Goal: Information Seeking & Learning: Learn about a topic

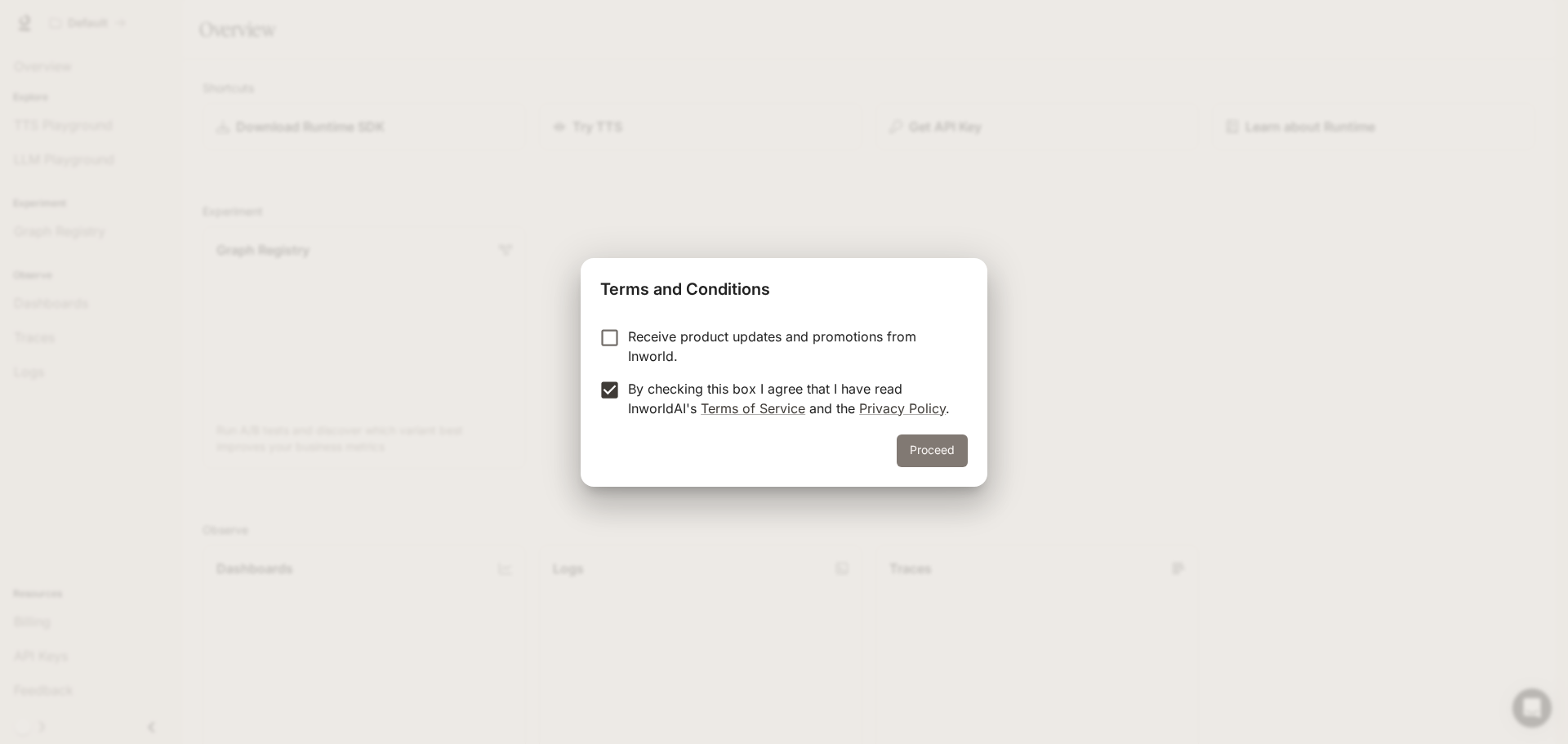
click at [952, 454] on button "Proceed" at bounding box center [931, 450] width 71 height 32
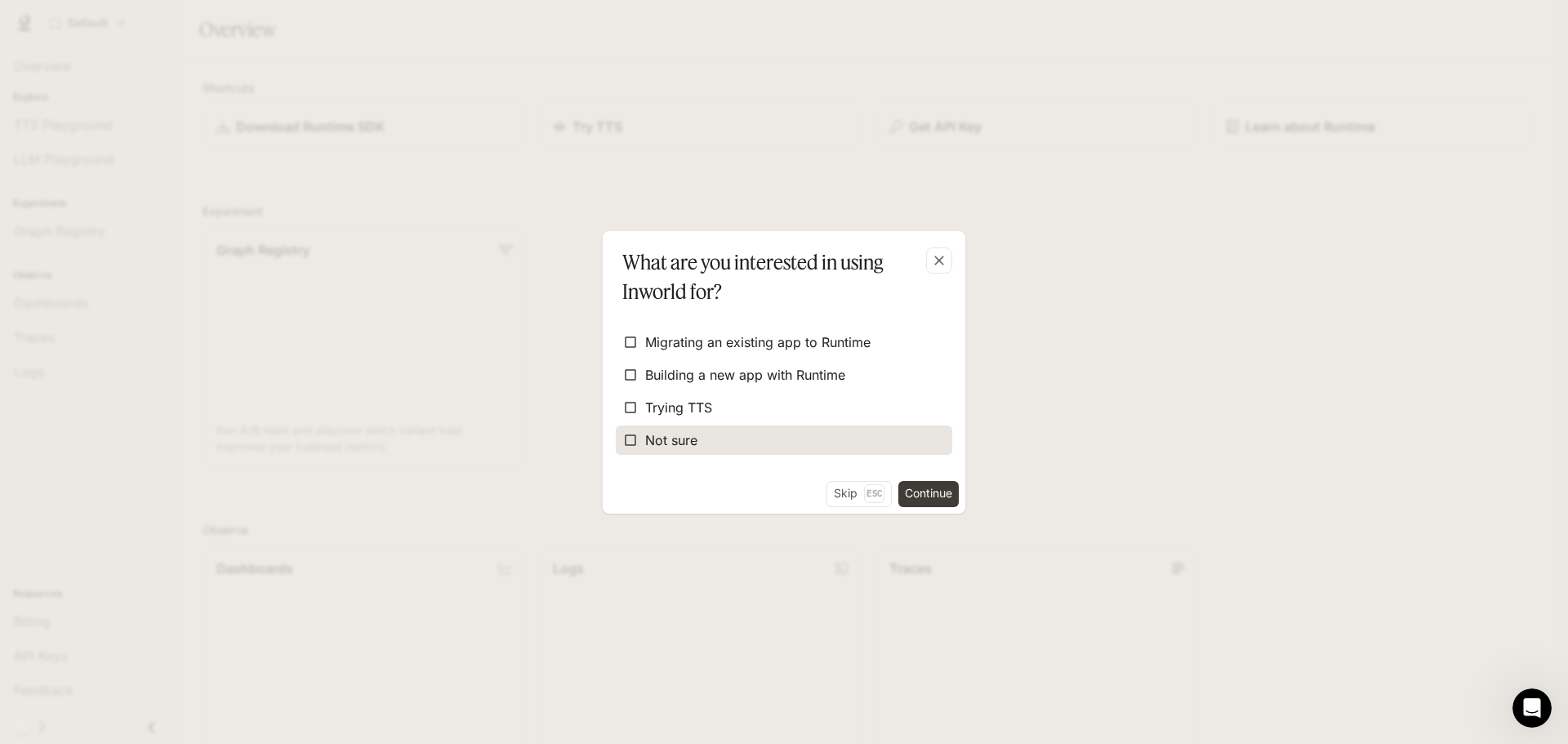
click at [661, 447] on span "Not sure" at bounding box center [672, 440] width 52 height 19
click at [918, 496] on button "Continue" at bounding box center [928, 494] width 60 height 26
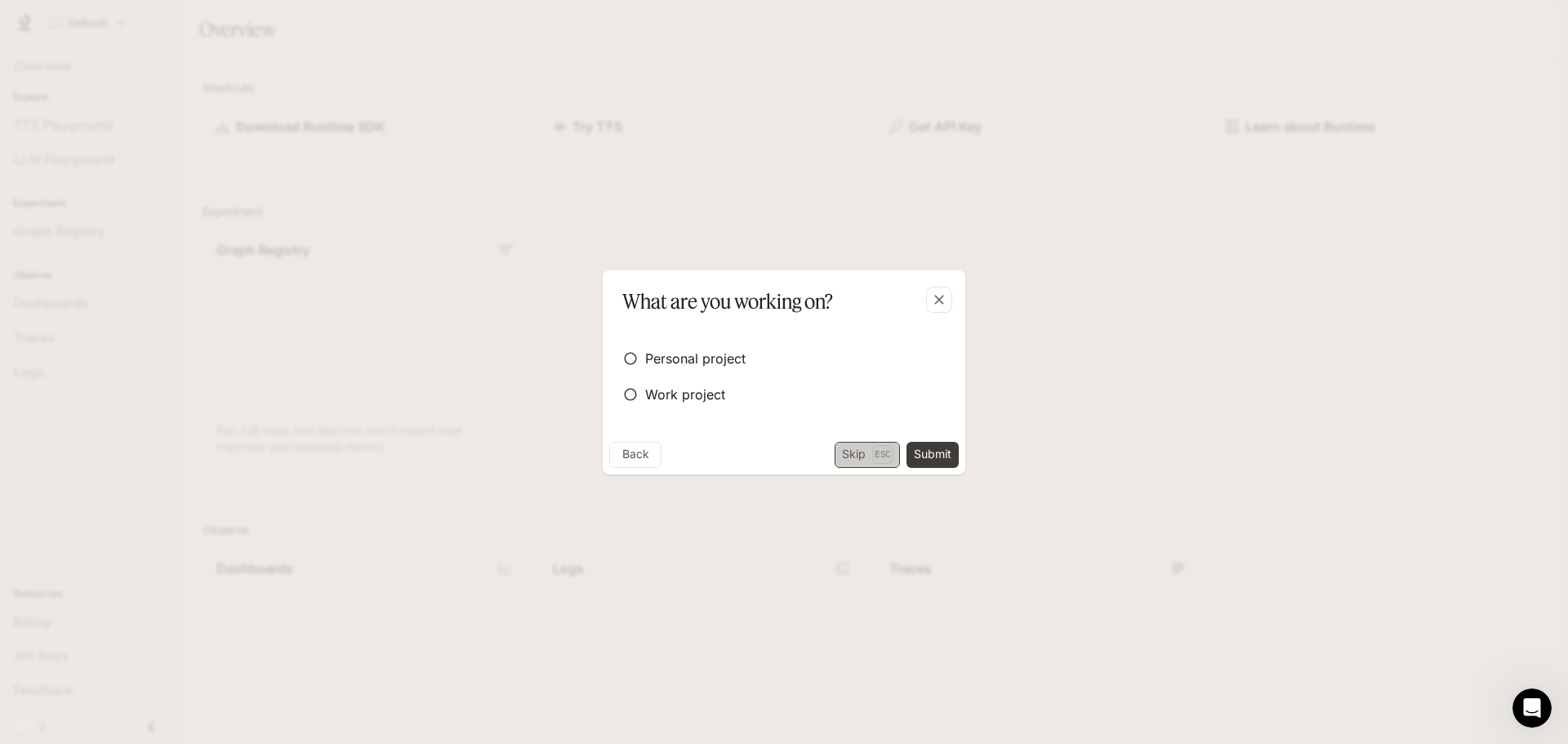
click at [847, 454] on button "Skip Esc" at bounding box center [867, 455] width 66 height 26
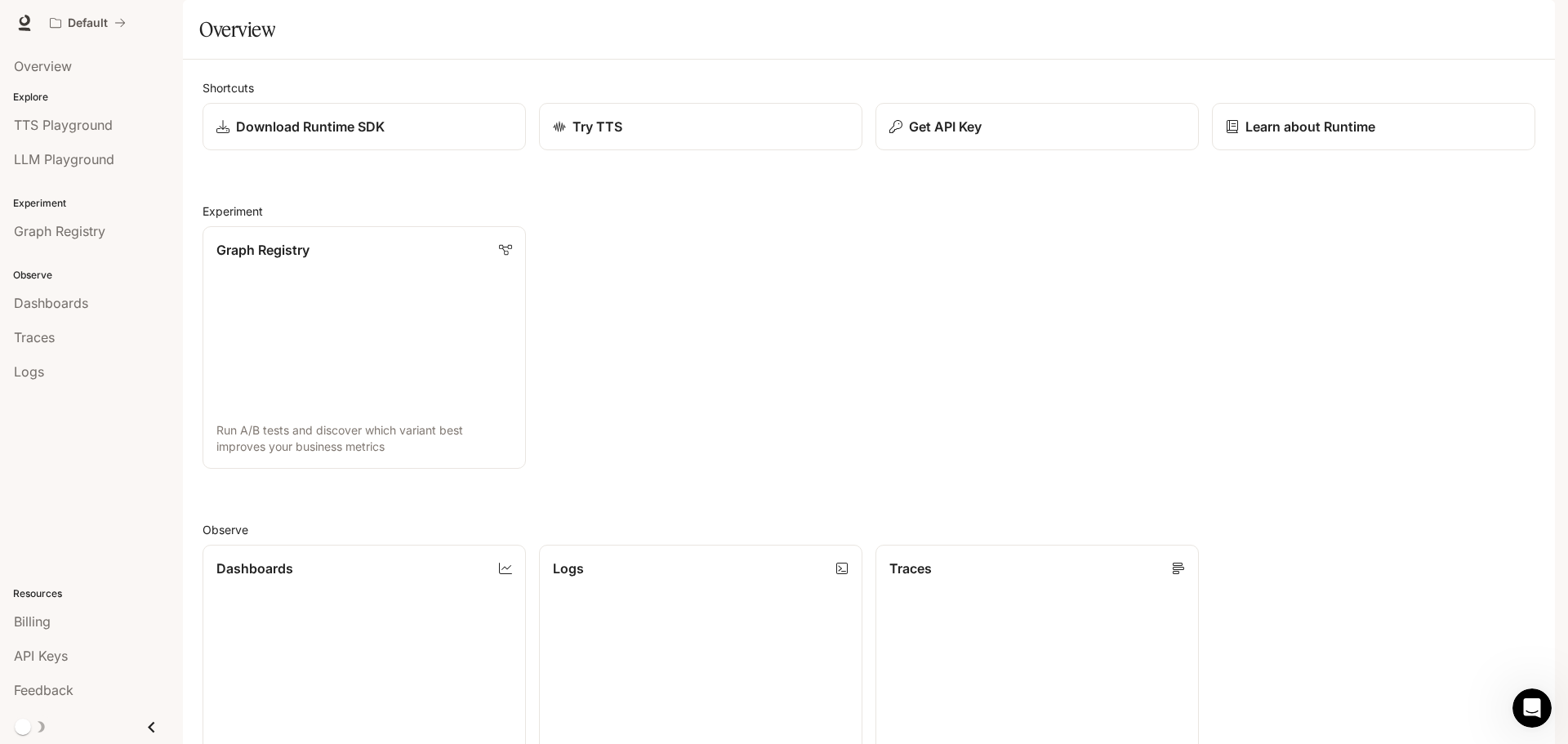
click at [1457, 29] on span "Documentation" at bounding box center [1456, 23] width 80 height 20
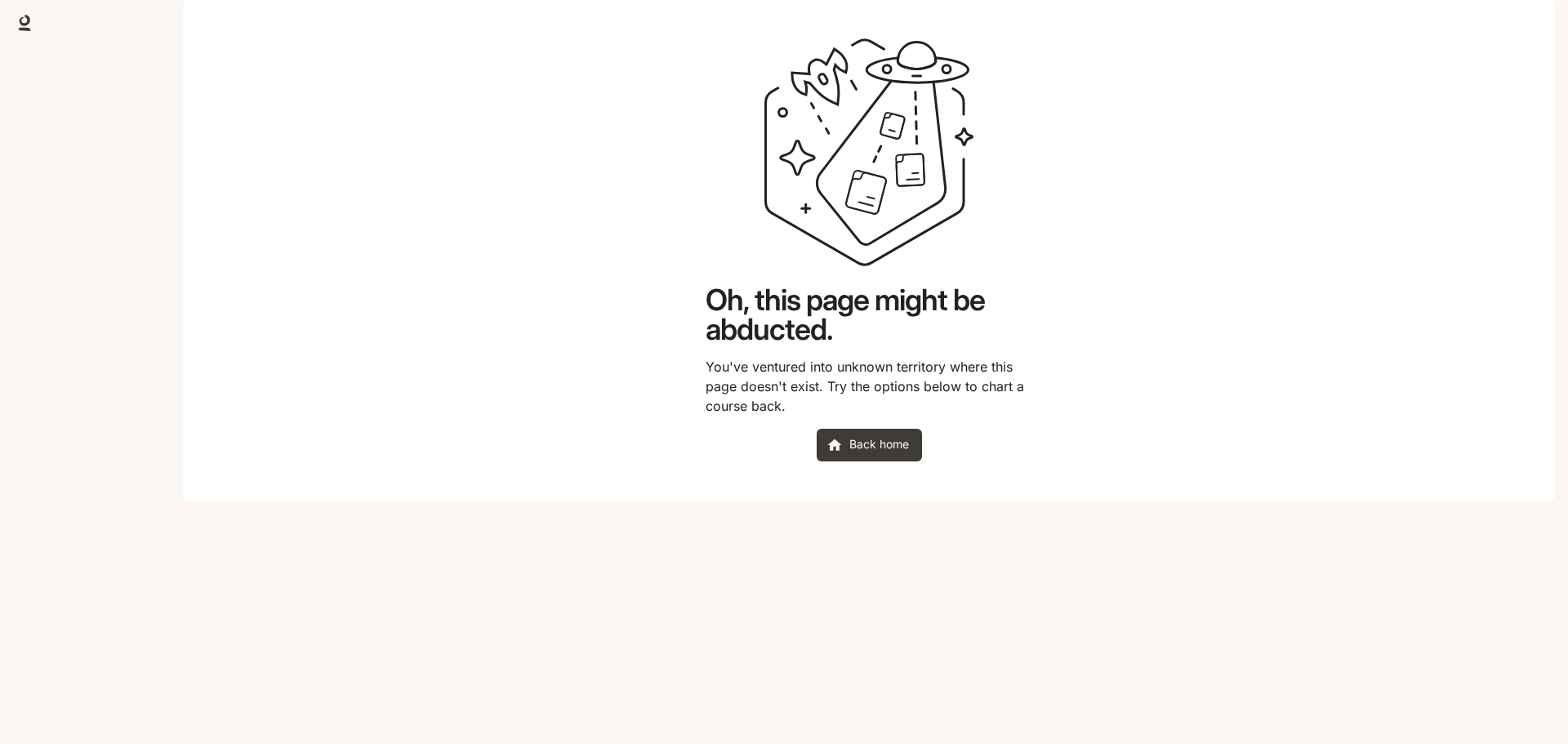
click at [1294, 22] on div at bounding box center [784, 23] width 1568 height 45
click at [25, 17] on icon at bounding box center [24, 20] width 10 height 11
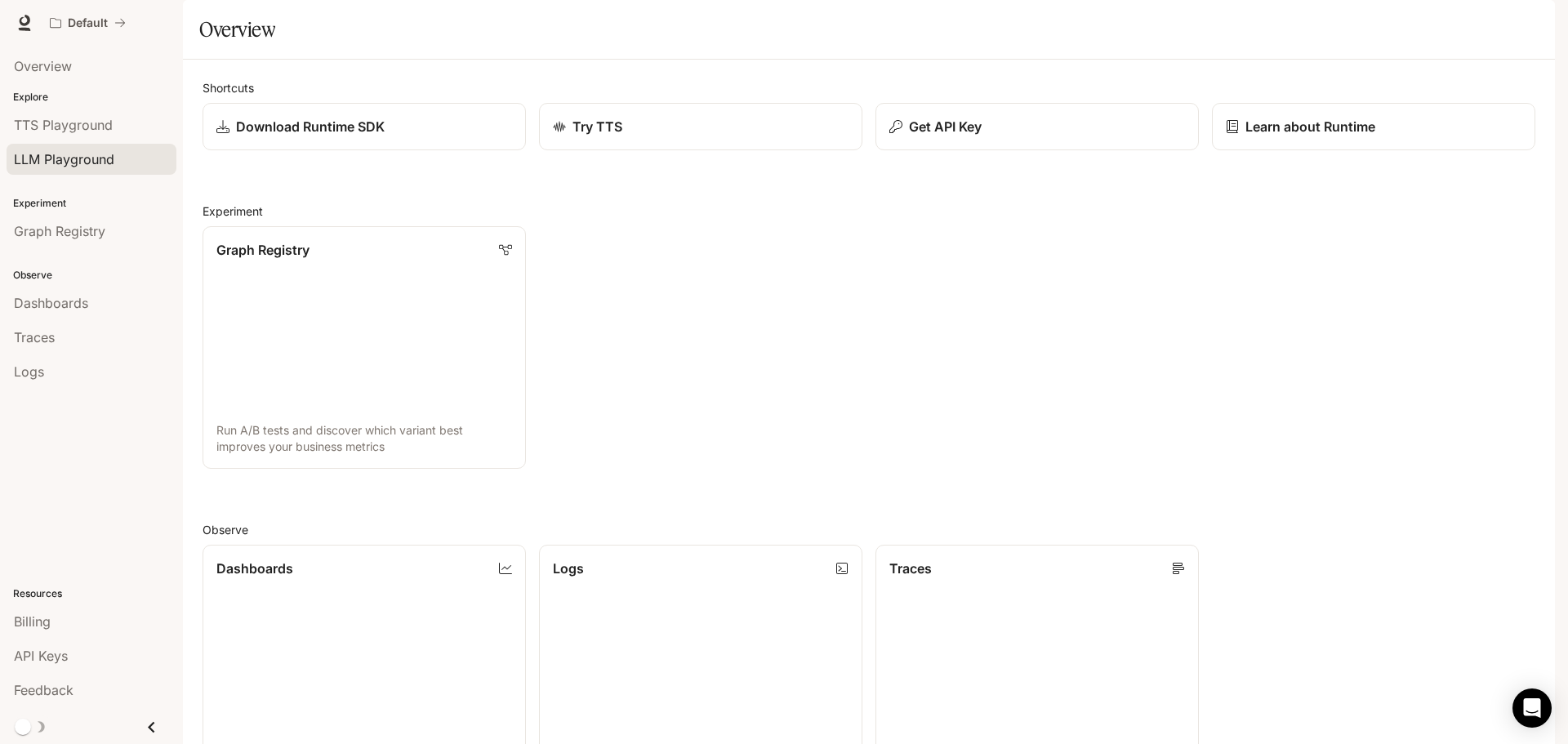
click at [43, 157] on span "LLM Playground" at bounding box center [64, 159] width 101 height 19
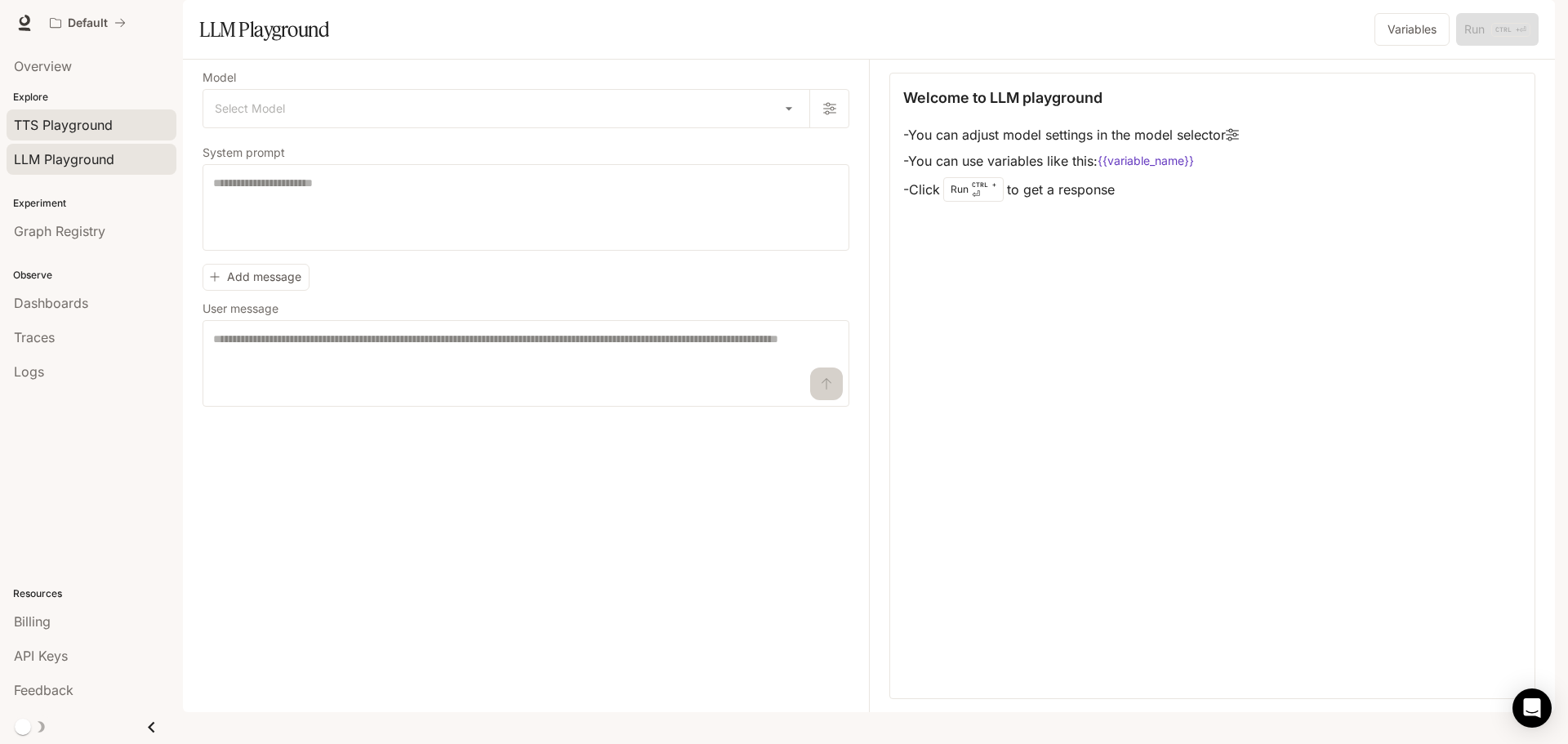
click at [43, 127] on span "TTS Playground" at bounding box center [63, 125] width 99 height 19
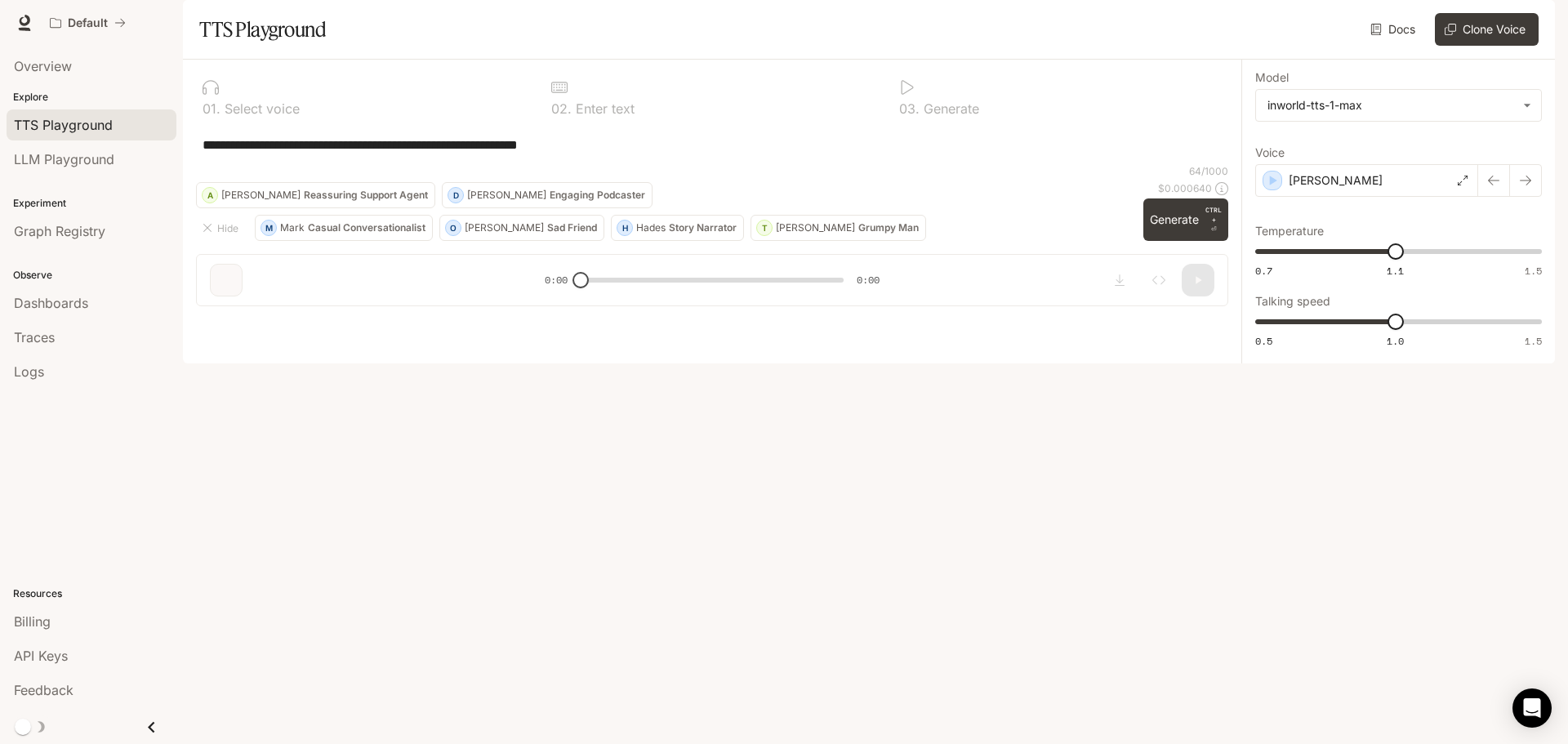
click at [1390, 45] on link "Docs" at bounding box center [1394, 29] width 55 height 32
